Goal: Information Seeking & Learning: Check status

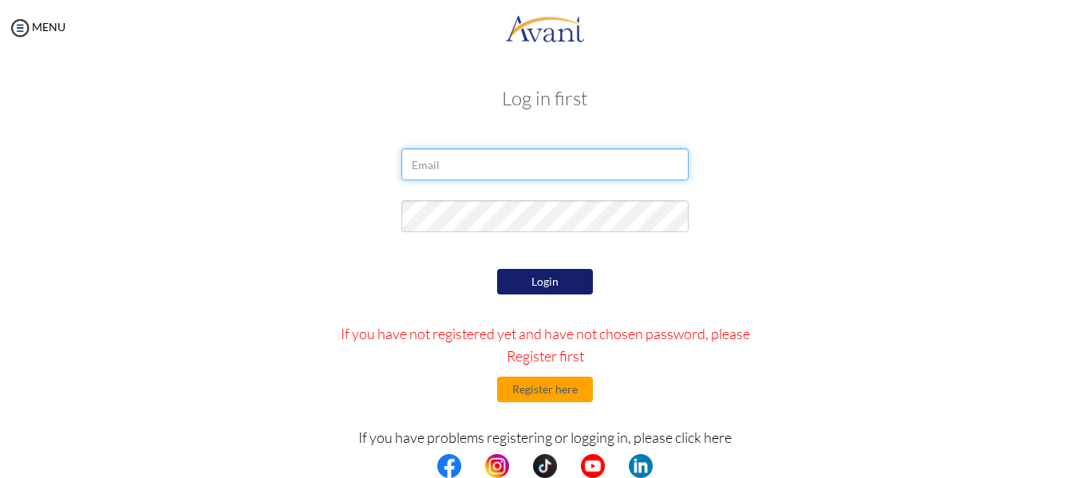
click at [479, 168] on input "email" at bounding box center [544, 164] width 287 height 32
type input "[EMAIL_ADDRESS][DOMAIN_NAME]"
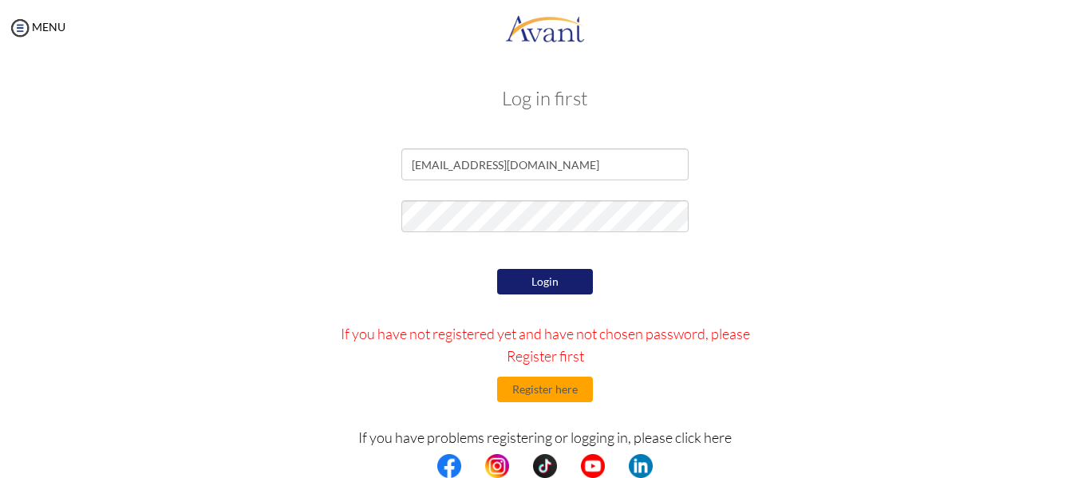
click at [526, 279] on button "Login" at bounding box center [545, 282] width 96 height 26
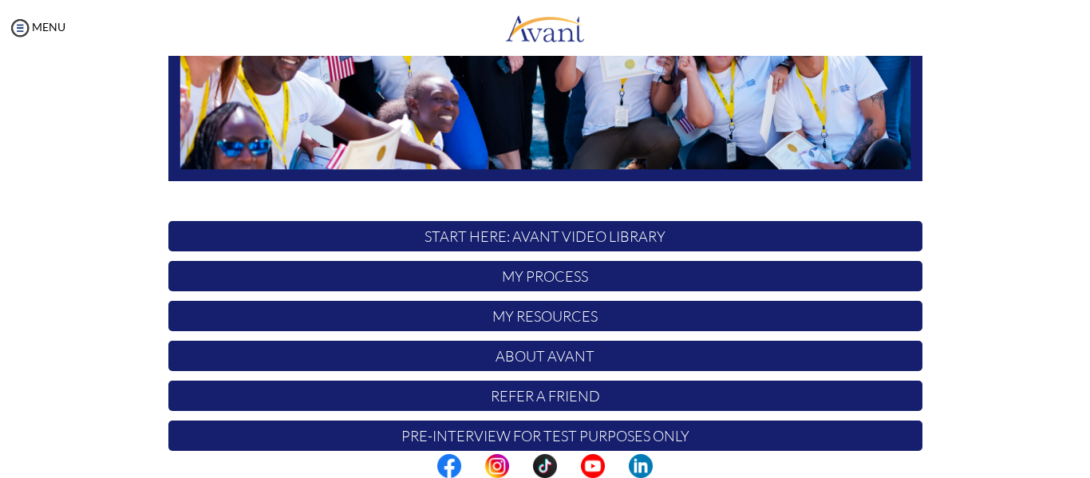
scroll to position [409, 0]
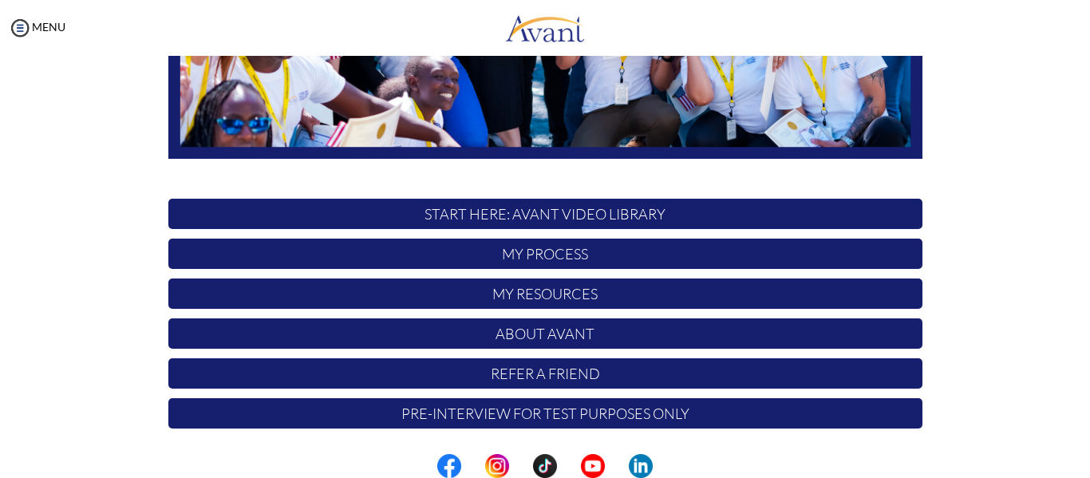
click at [535, 253] on p "My Process" at bounding box center [545, 254] width 754 height 30
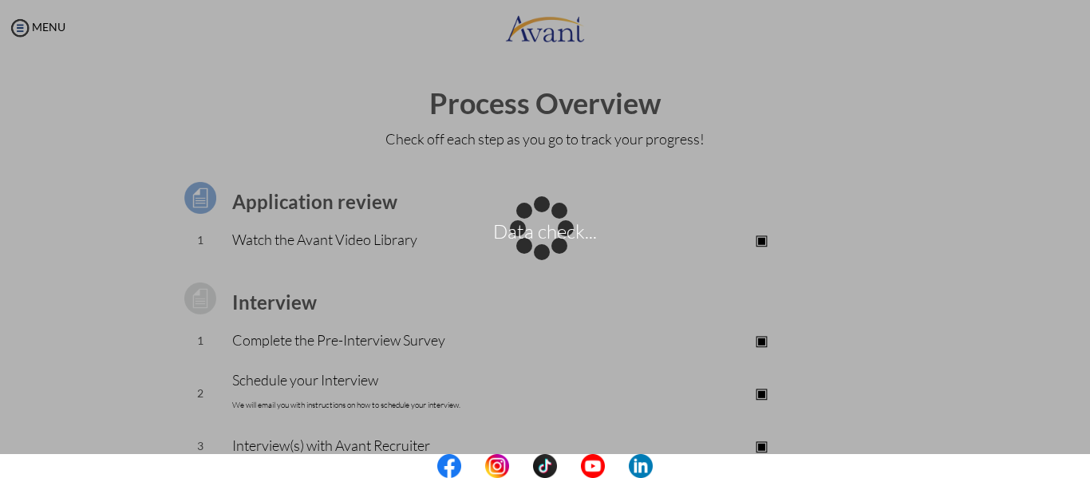
click at [556, 228] on div "Data check..." at bounding box center [545, 239] width 22 height 22
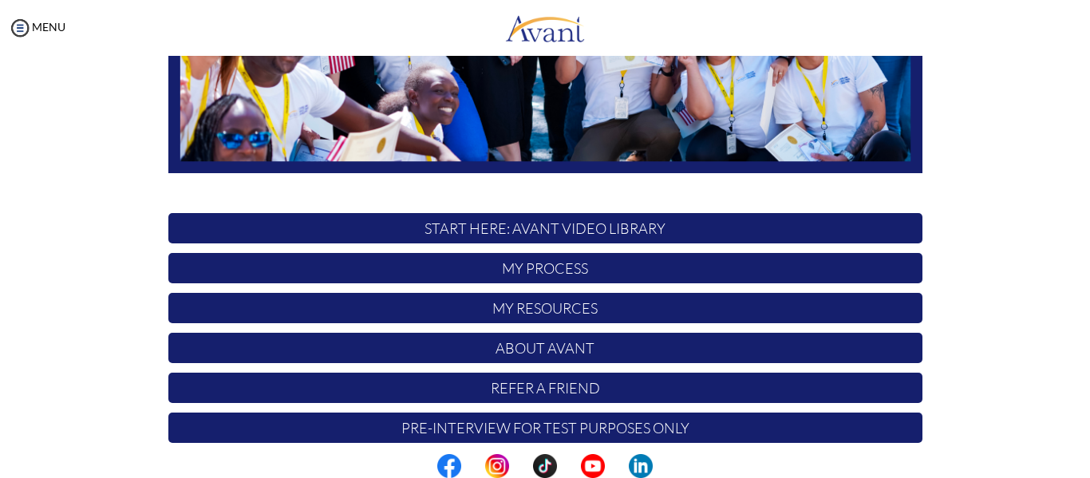
scroll to position [409, 0]
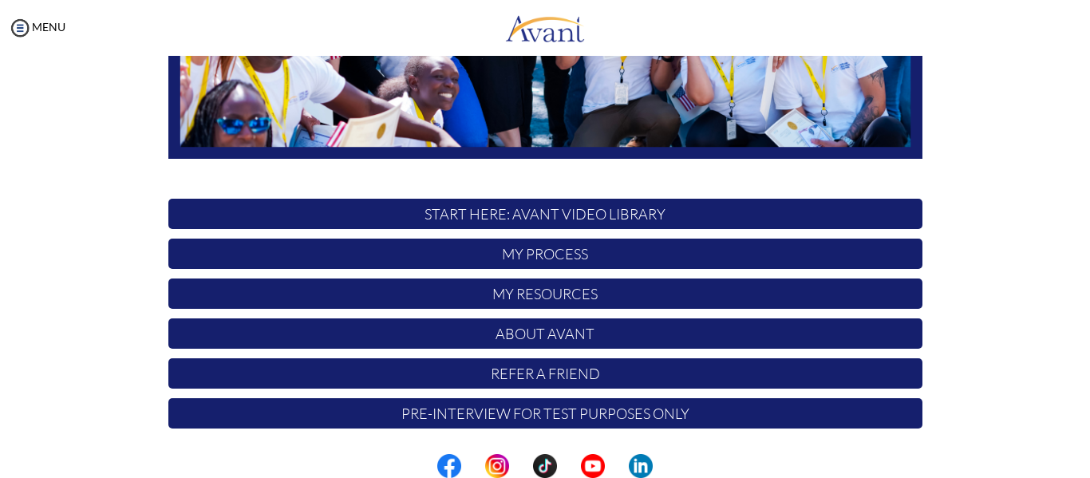
click at [551, 248] on p "My Process" at bounding box center [545, 254] width 754 height 30
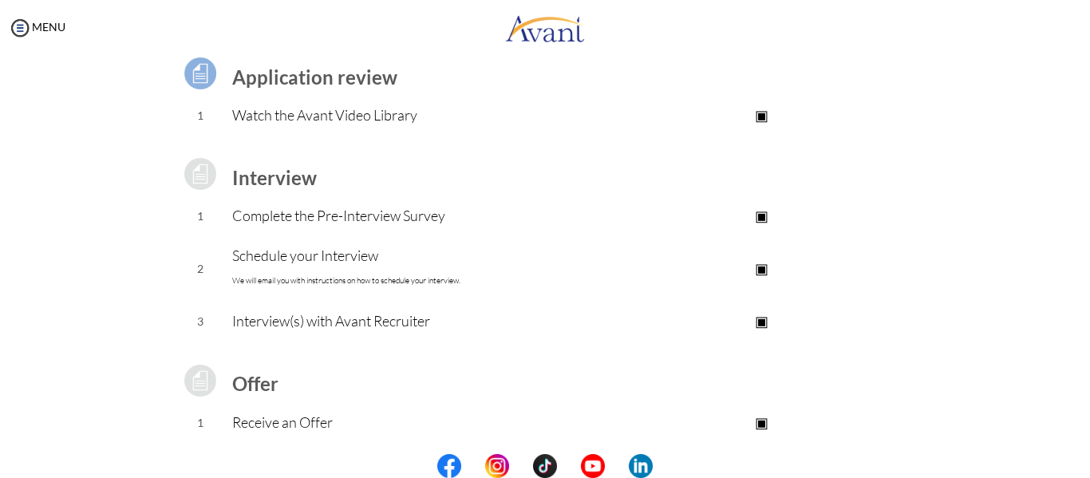
scroll to position [5, 0]
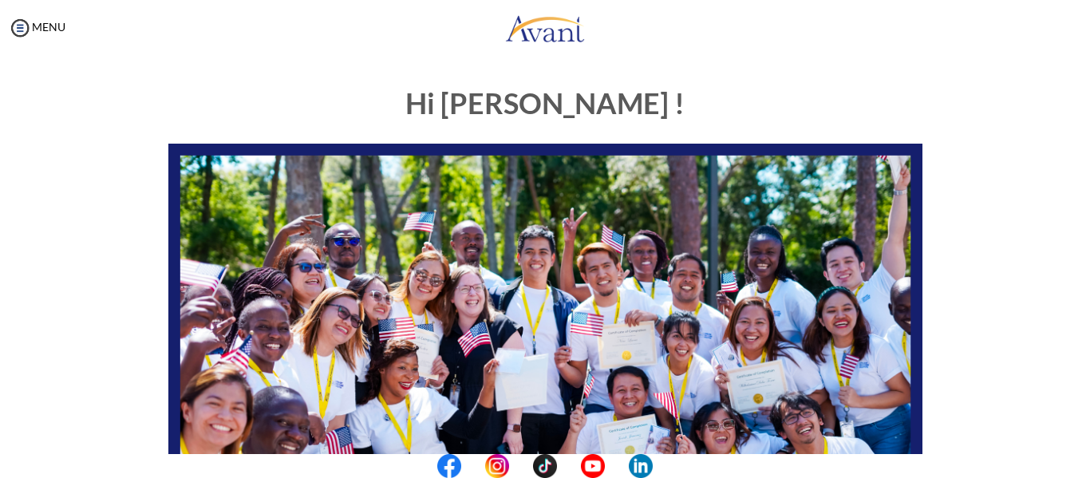
click at [189, 59] on div "My Status What is the next step? We would like you to watch the introductory vi…" at bounding box center [545, 295] width 1090 height 478
click at [292, 63] on div "My Status What is the next step? We would like you to watch the introductory vi…" at bounding box center [545, 295] width 1090 height 478
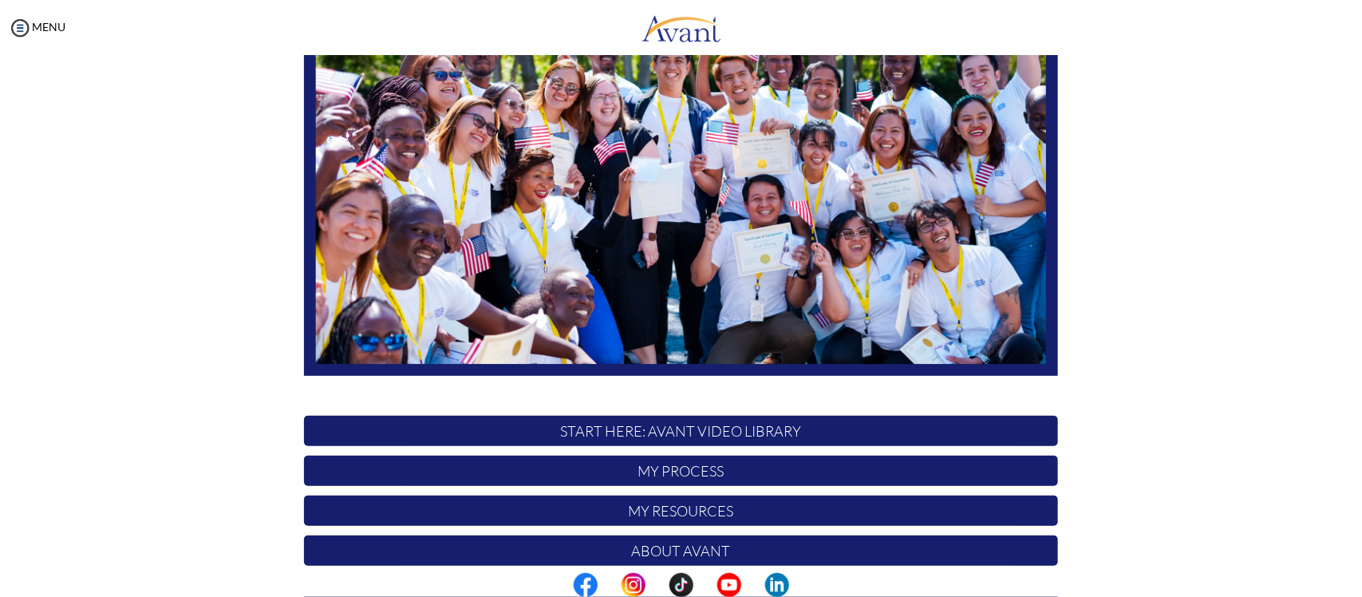
scroll to position [289, 0]
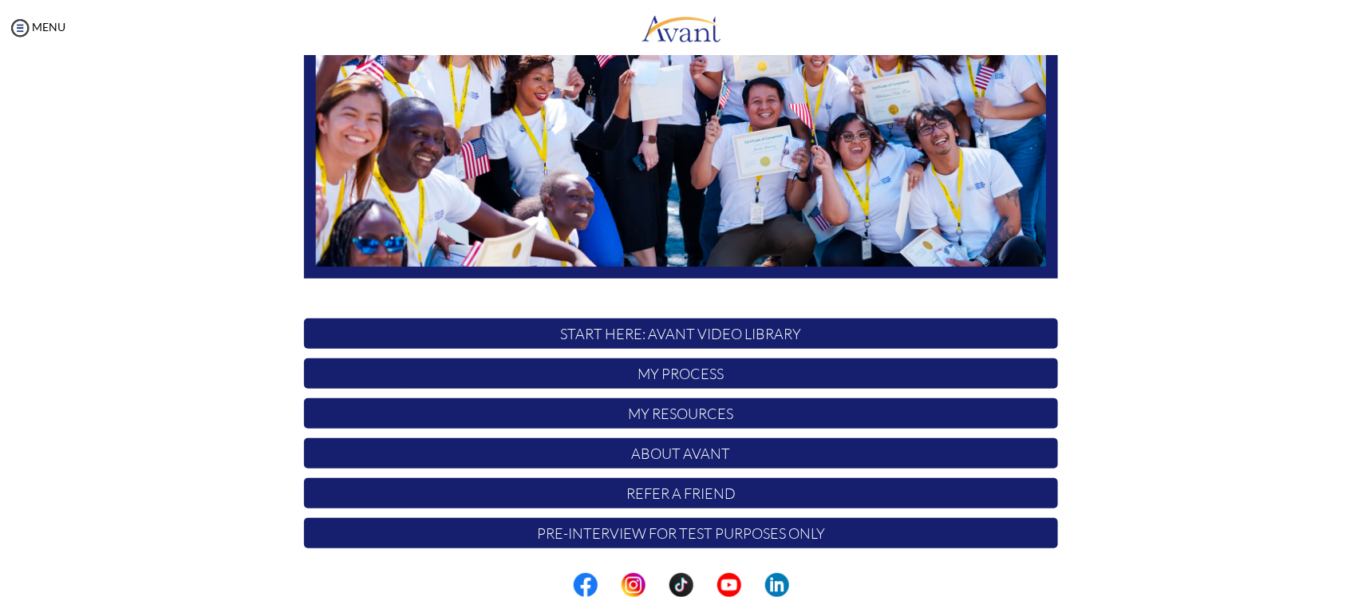
click at [704, 369] on p "My Process" at bounding box center [681, 373] width 754 height 30
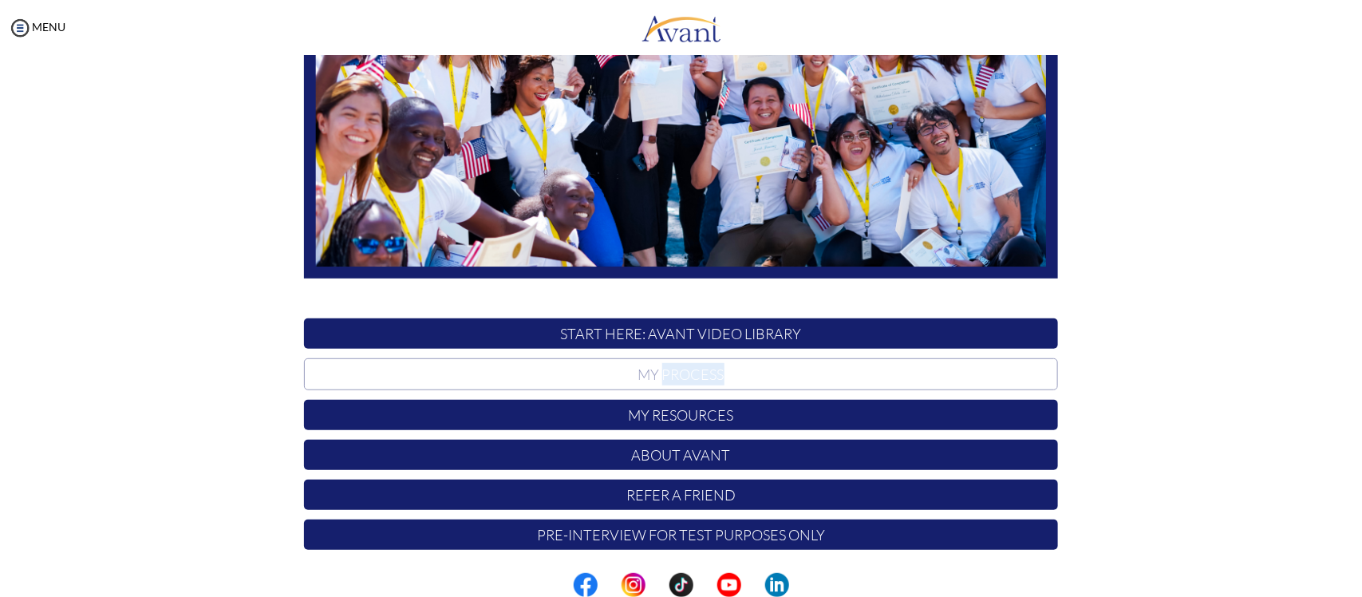
click at [704, 369] on p "My Process" at bounding box center [681, 374] width 754 height 32
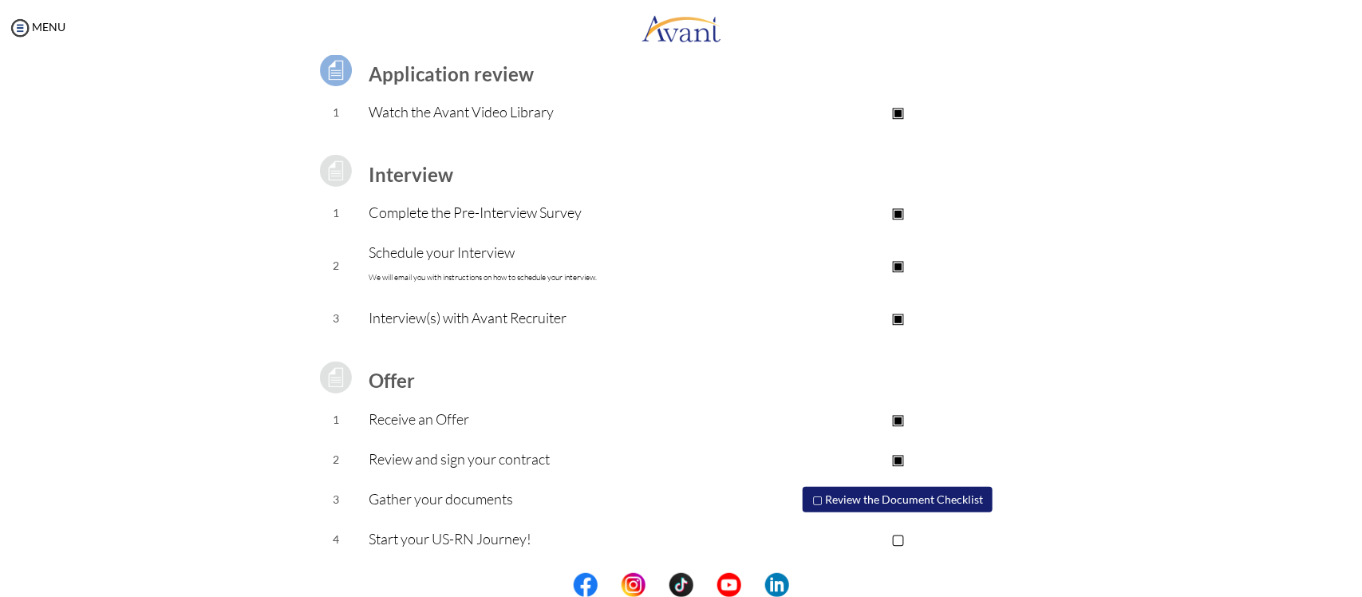
scroll to position [0, 0]
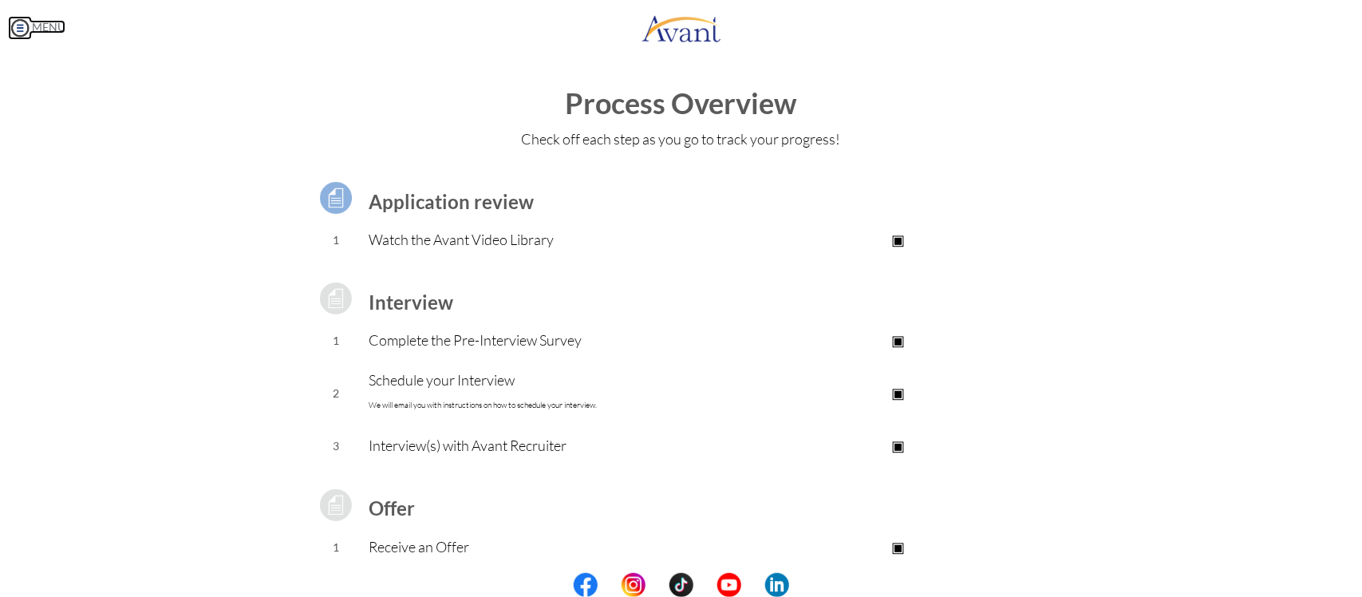
click at [33, 32] on link "MENU" at bounding box center [36, 27] width 57 height 14
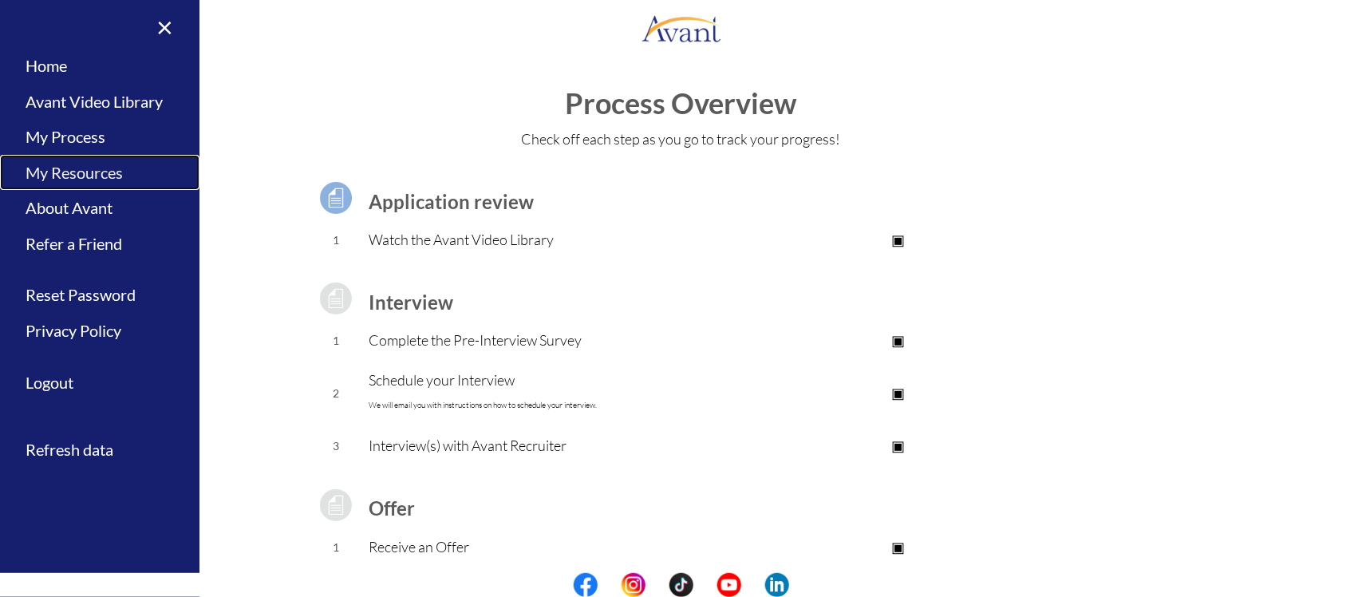
click at [96, 165] on link "My Resources" at bounding box center [100, 173] width 200 height 36
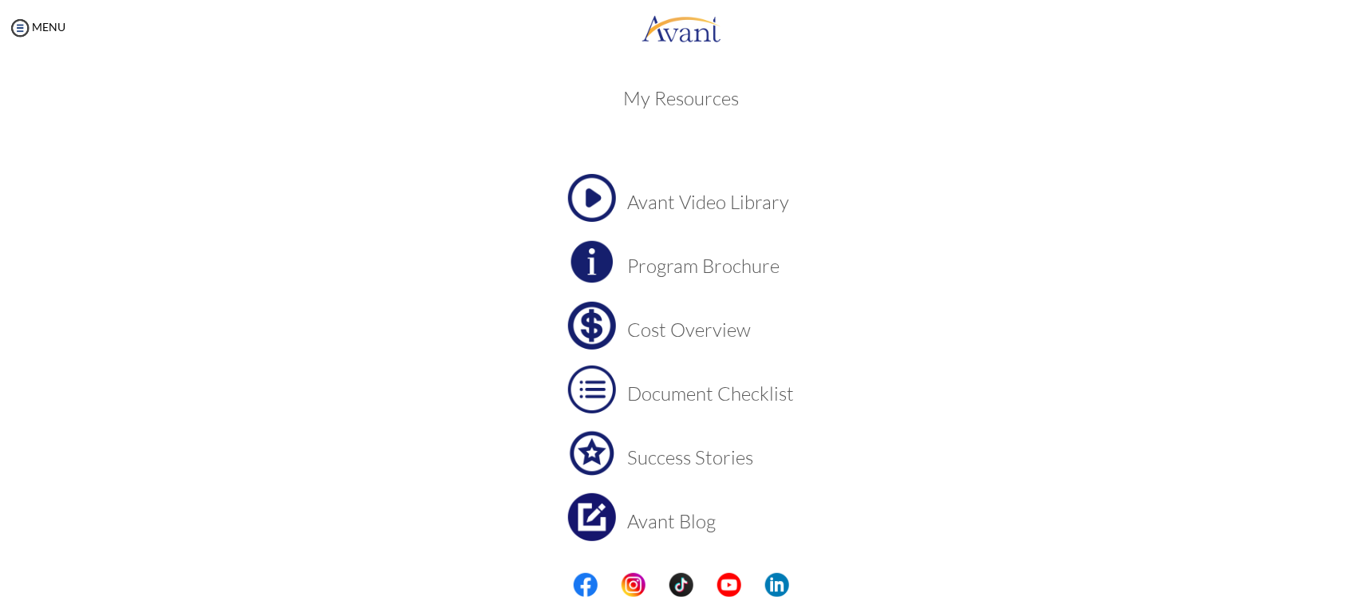
scroll to position [48, 0]
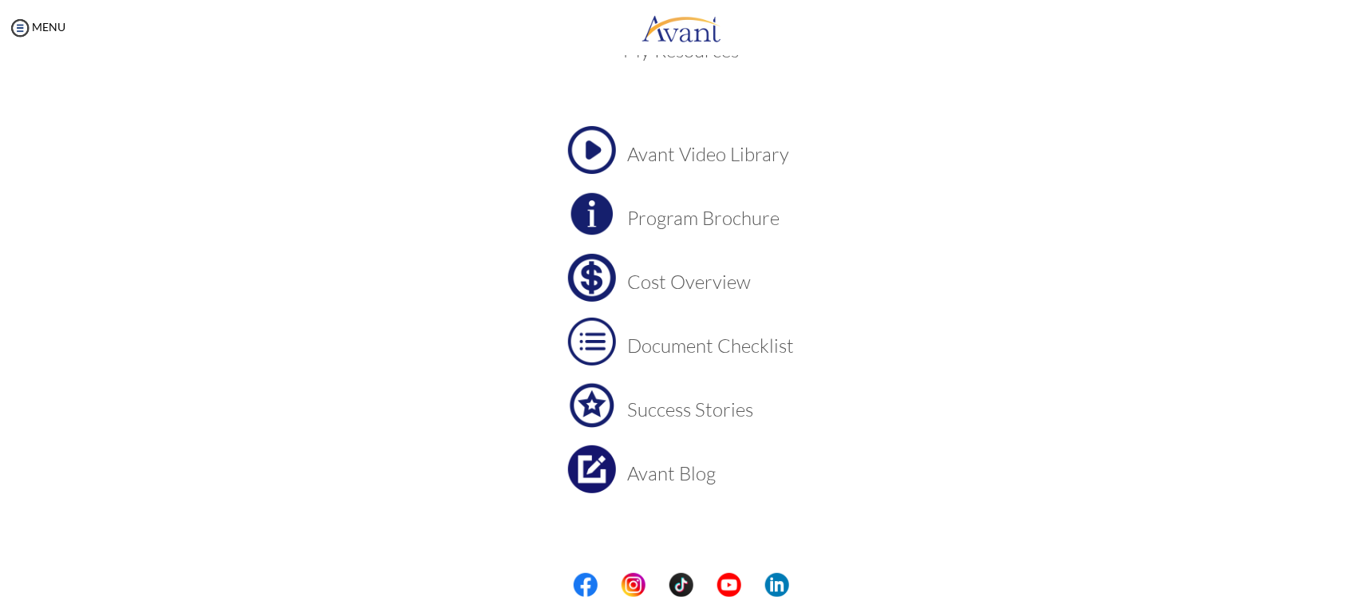
click at [654, 282] on h3 "Cost Overview" at bounding box center [711, 281] width 167 height 21
click at [702, 208] on h3 "Program Brochure" at bounding box center [711, 217] width 167 height 21
click at [13, 25] on img at bounding box center [20, 28] width 24 height 24
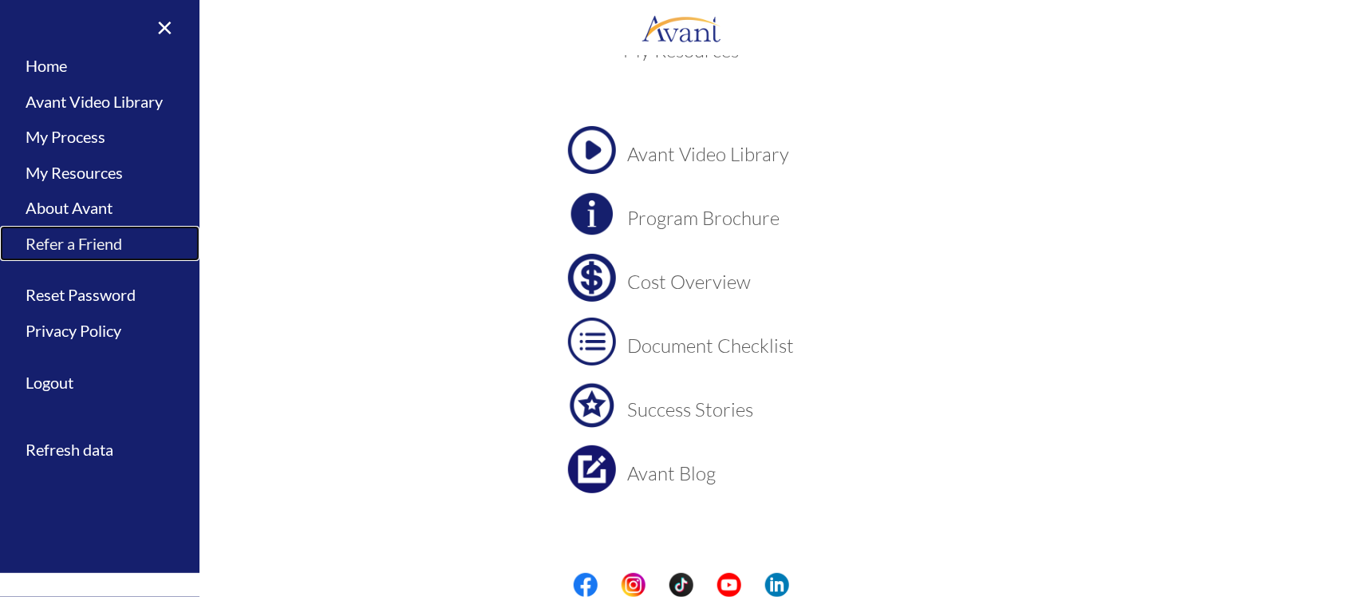
click at [82, 237] on link "Refer a Friend" at bounding box center [100, 244] width 200 height 36
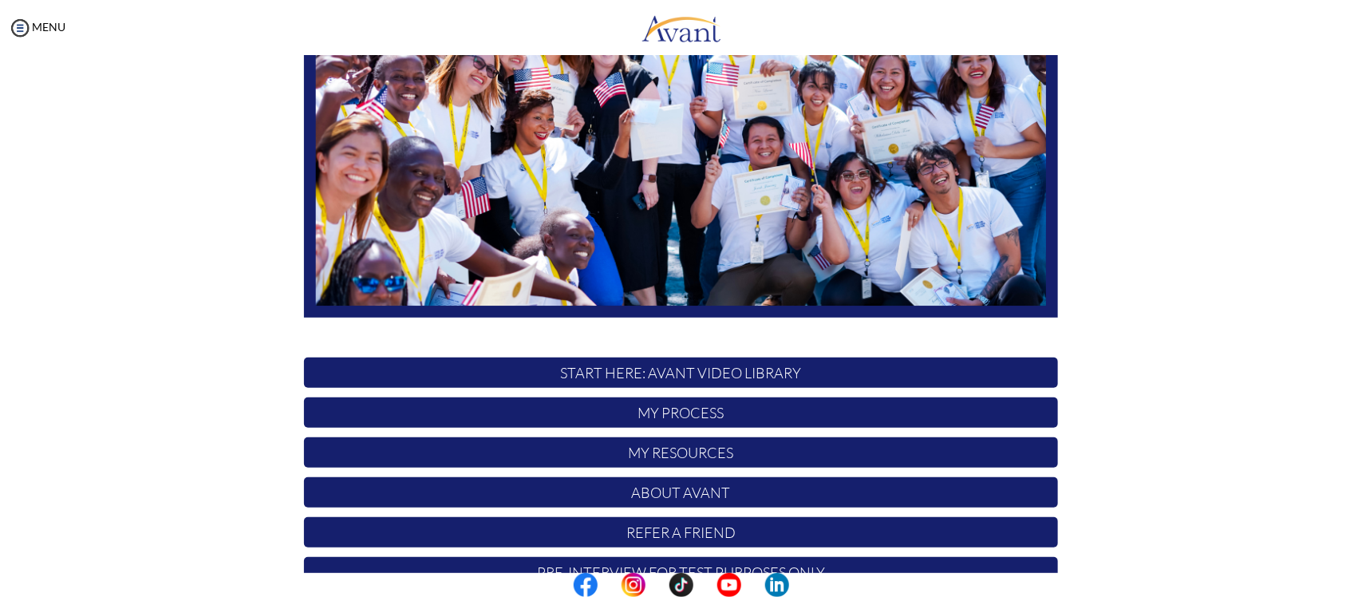
scroll to position [289, 0]
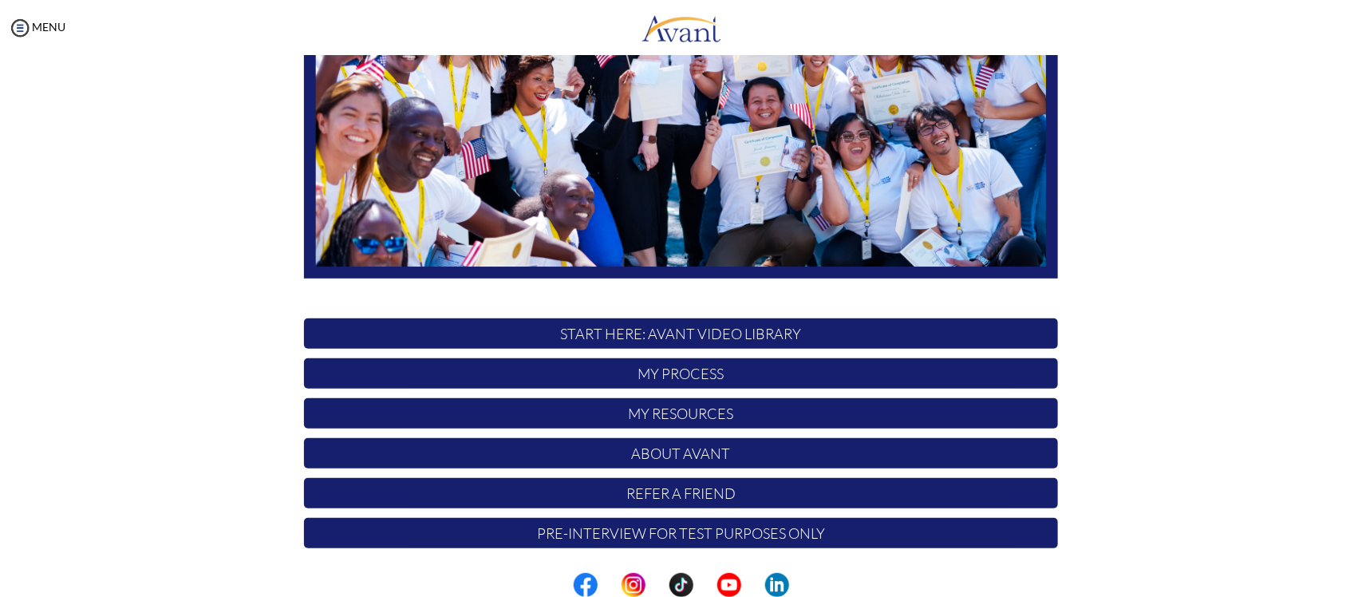
click at [683, 416] on p "My Resources" at bounding box center [681, 413] width 754 height 30
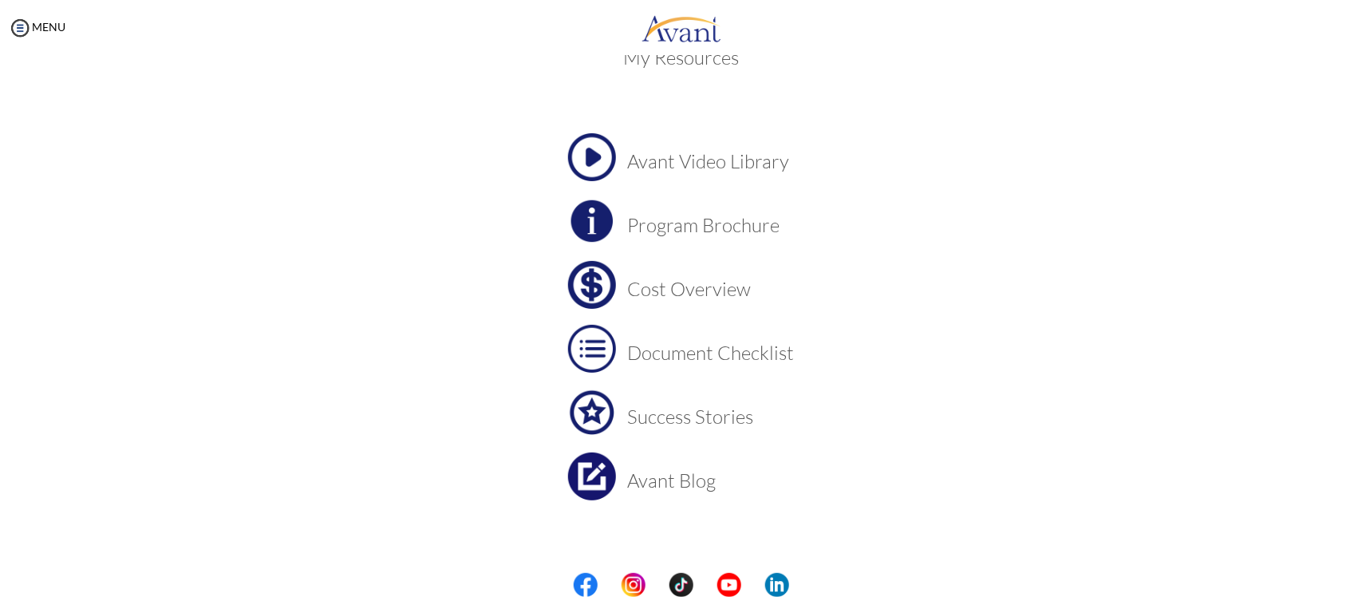
scroll to position [48, 0]
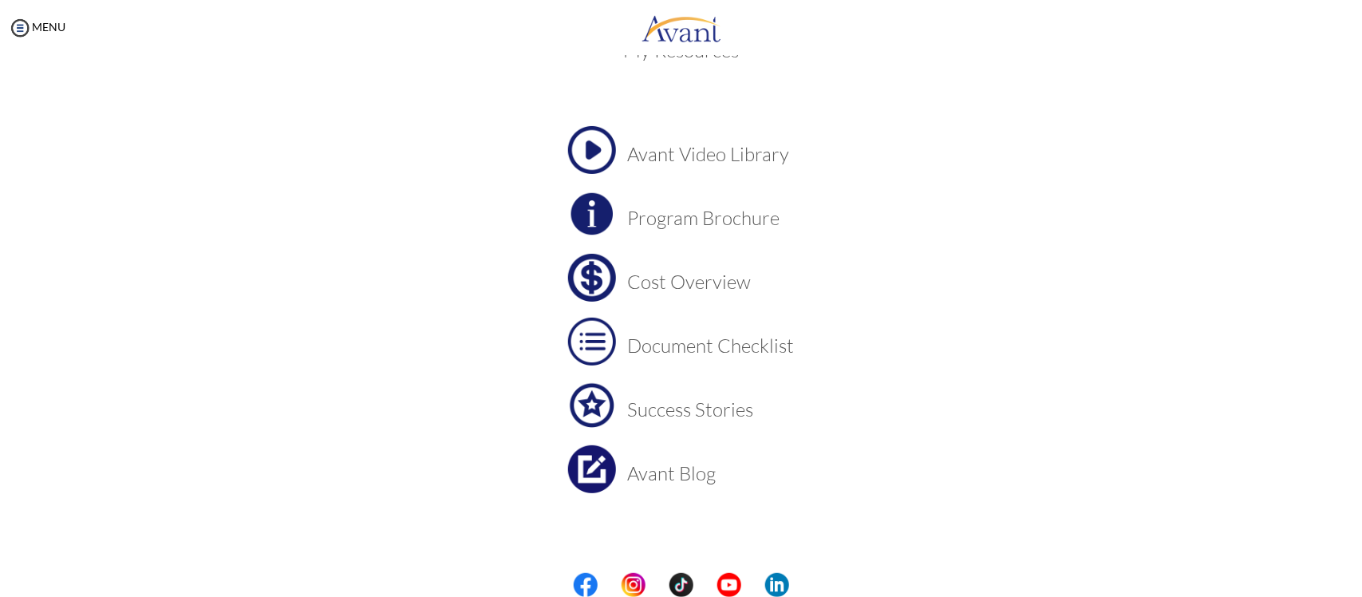
click at [659, 468] on h3 "Avant Blog" at bounding box center [711, 473] width 167 height 21
click at [709, 346] on h3 "Document Checklist" at bounding box center [711, 345] width 167 height 21
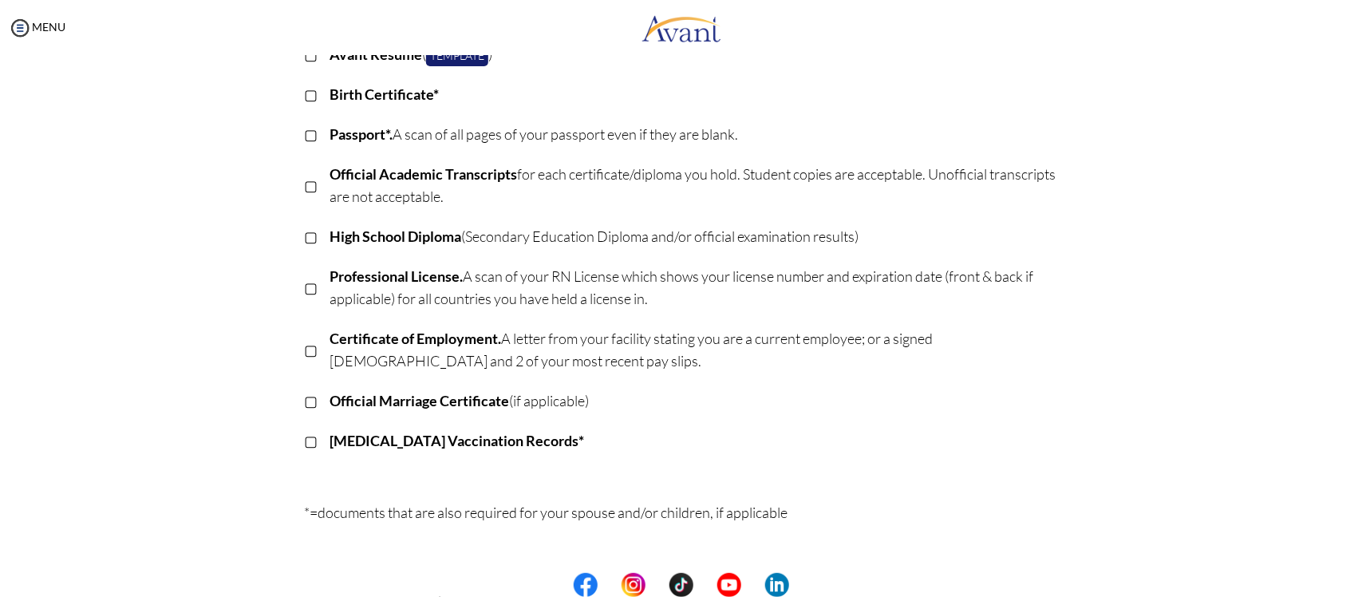
scroll to position [0, 0]
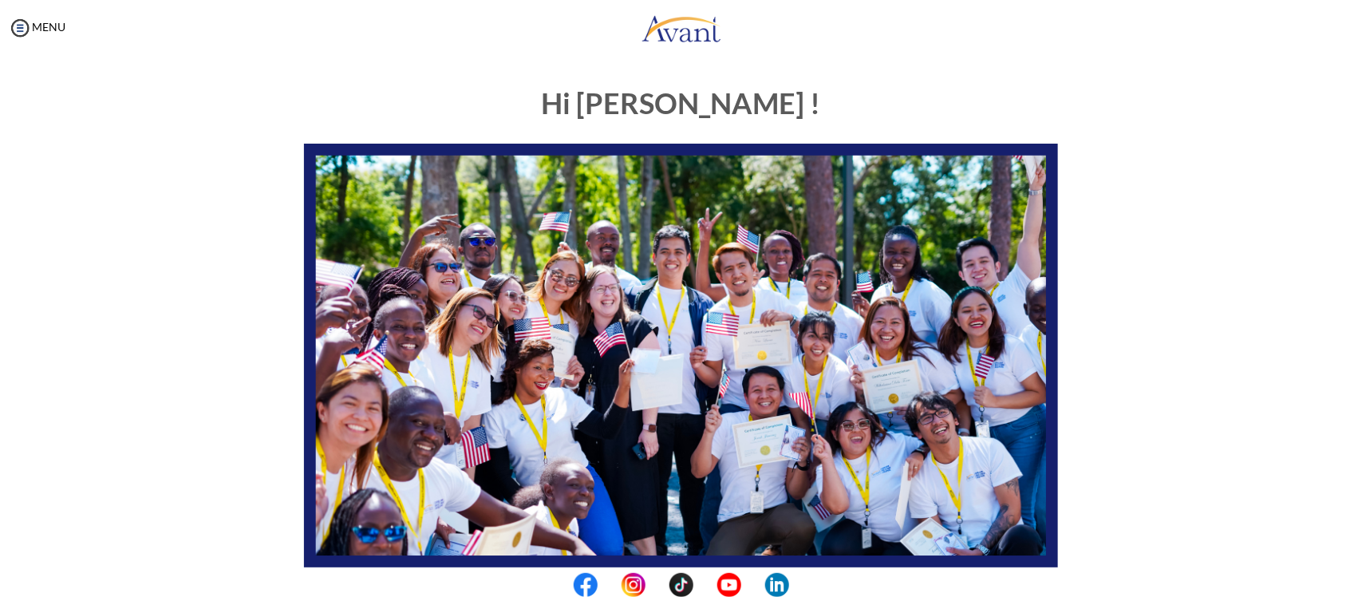
scroll to position [289, 0]
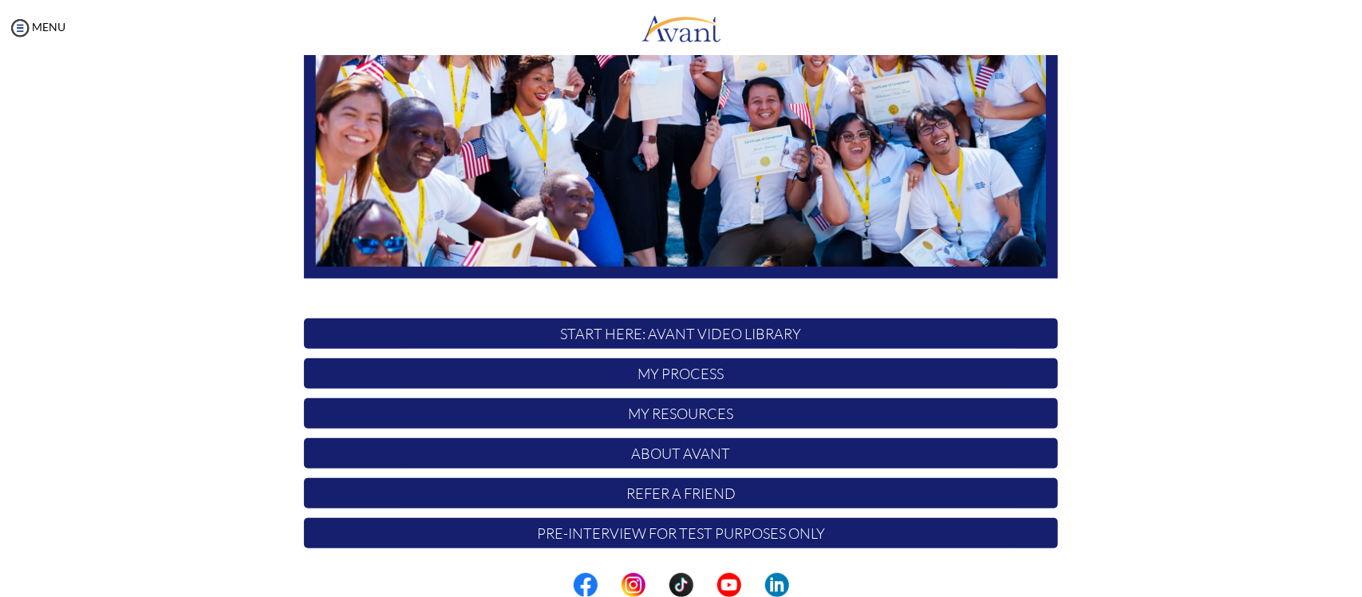
click at [676, 367] on p "My Process" at bounding box center [681, 373] width 754 height 30
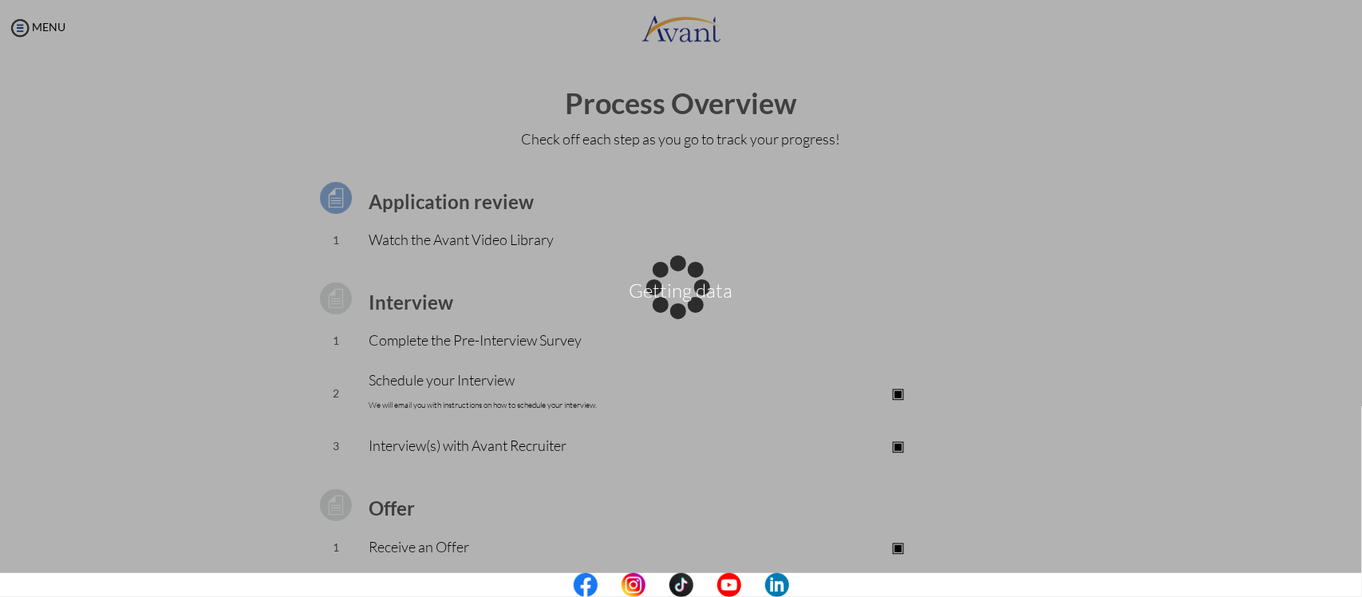
drag, startPoint x: 1358, startPoint y: 98, endPoint x: 1361, endPoint y: 122, distance: 24.2
click at [693, 287] on div "Getting data" at bounding box center [681, 298] width 22 height 22
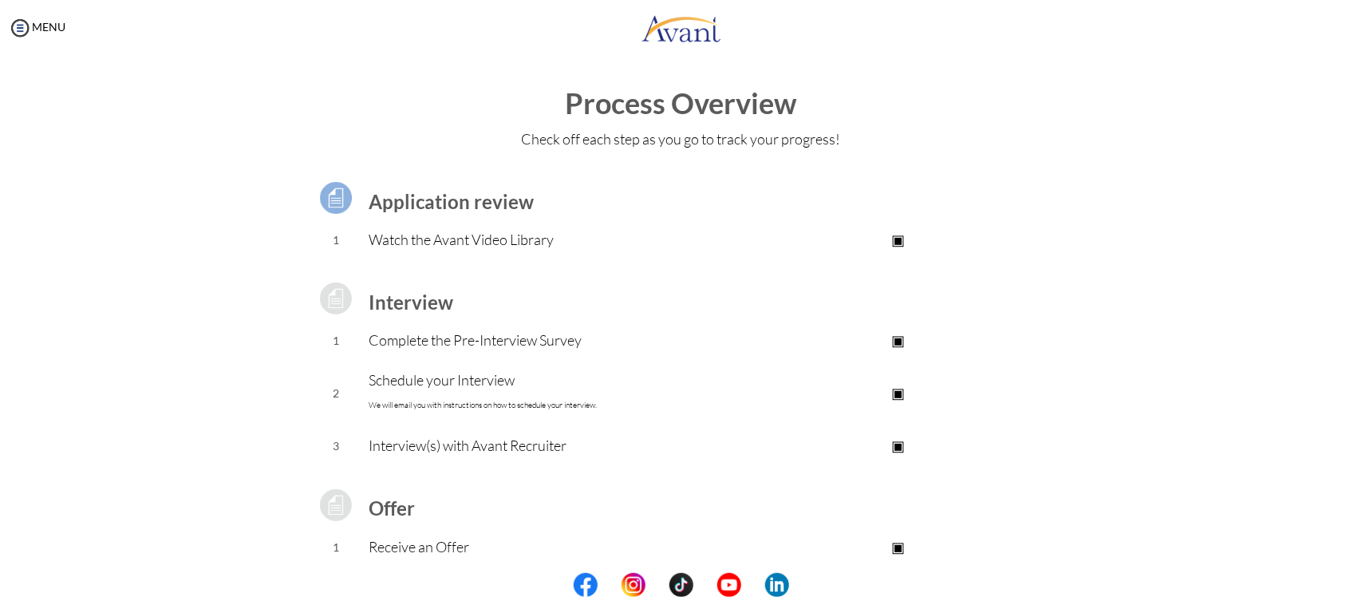
scroll to position [128, 0]
